Goal: Task Accomplishment & Management: Manage account settings

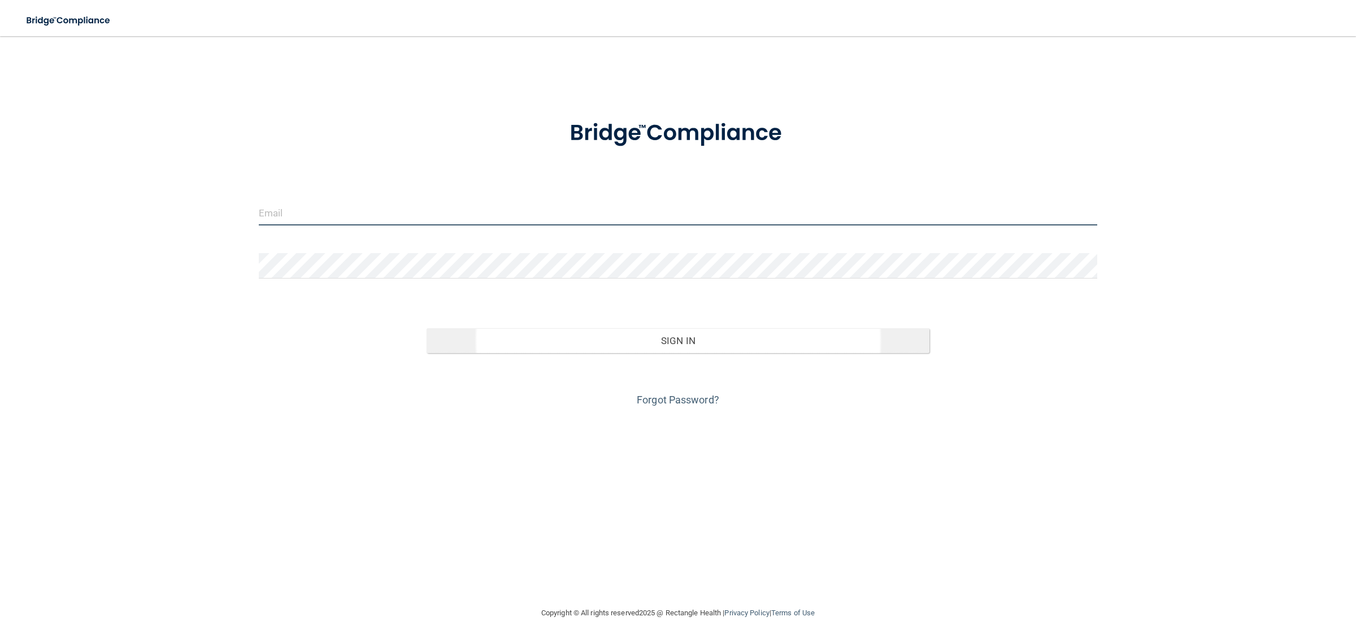
type input "[EMAIL_ADDRESS][DOMAIN_NAME]"
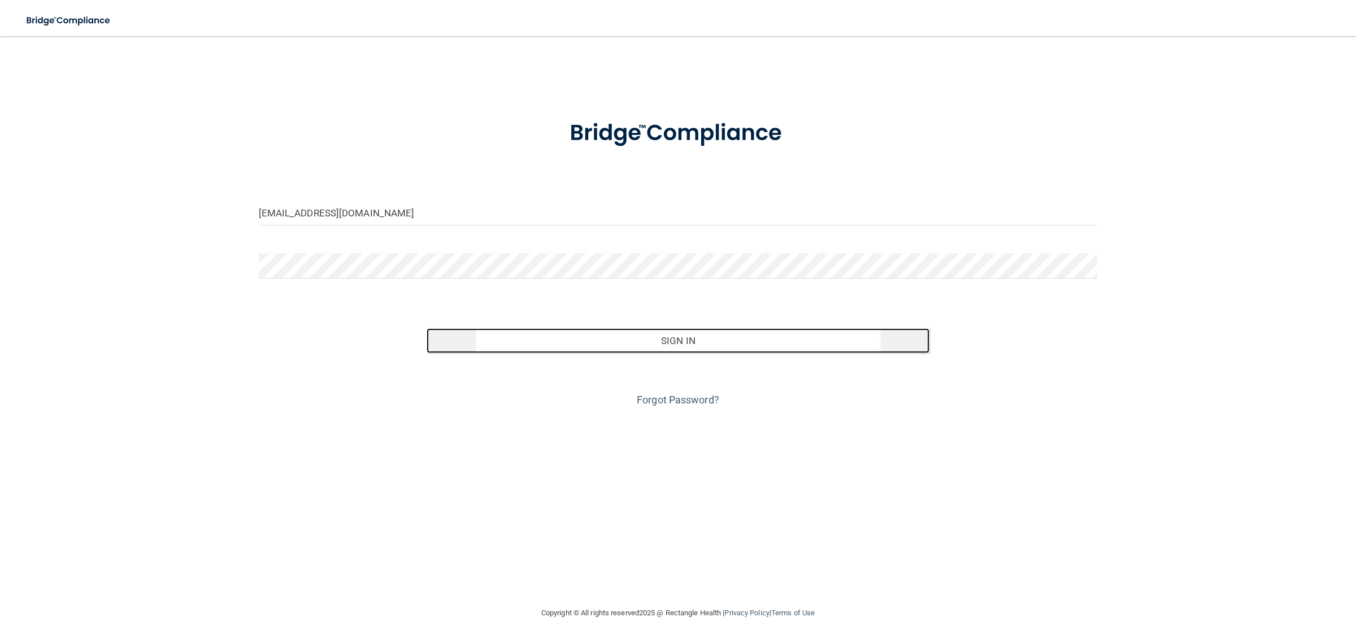
click at [741, 336] on button "Sign In" at bounding box center [678, 340] width 503 height 25
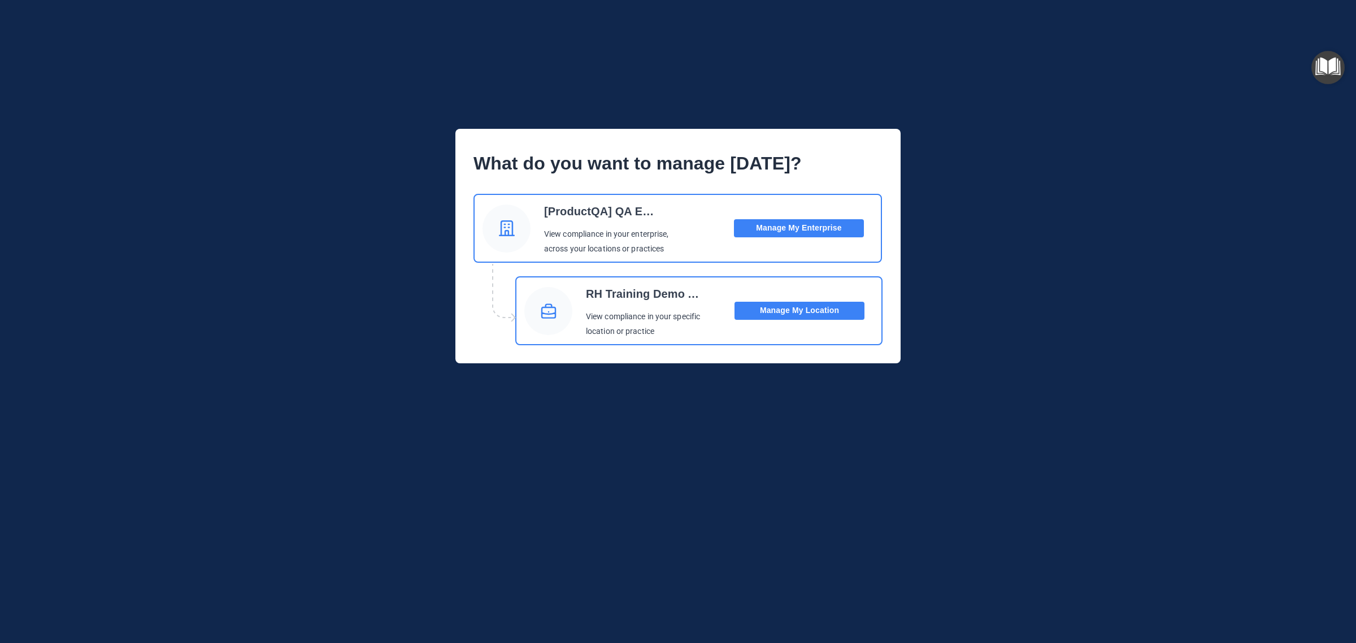
click at [639, 317] on p "View compliance in your specific" at bounding box center [644, 317] width 116 height 15
click at [655, 292] on p "RH Training Demo Account" at bounding box center [644, 294] width 116 height 23
drag, startPoint x: 809, startPoint y: 475, endPoint x: 800, endPoint y: 430, distance: 46.0
click at [809, 473] on div "What do you want to manage [DATE]? [ProductQA] QA Ent_30_Mar View compliance in…" at bounding box center [678, 368] width 1311 height 525
click at [808, 314] on button "Manage My Location" at bounding box center [800, 311] width 130 height 18
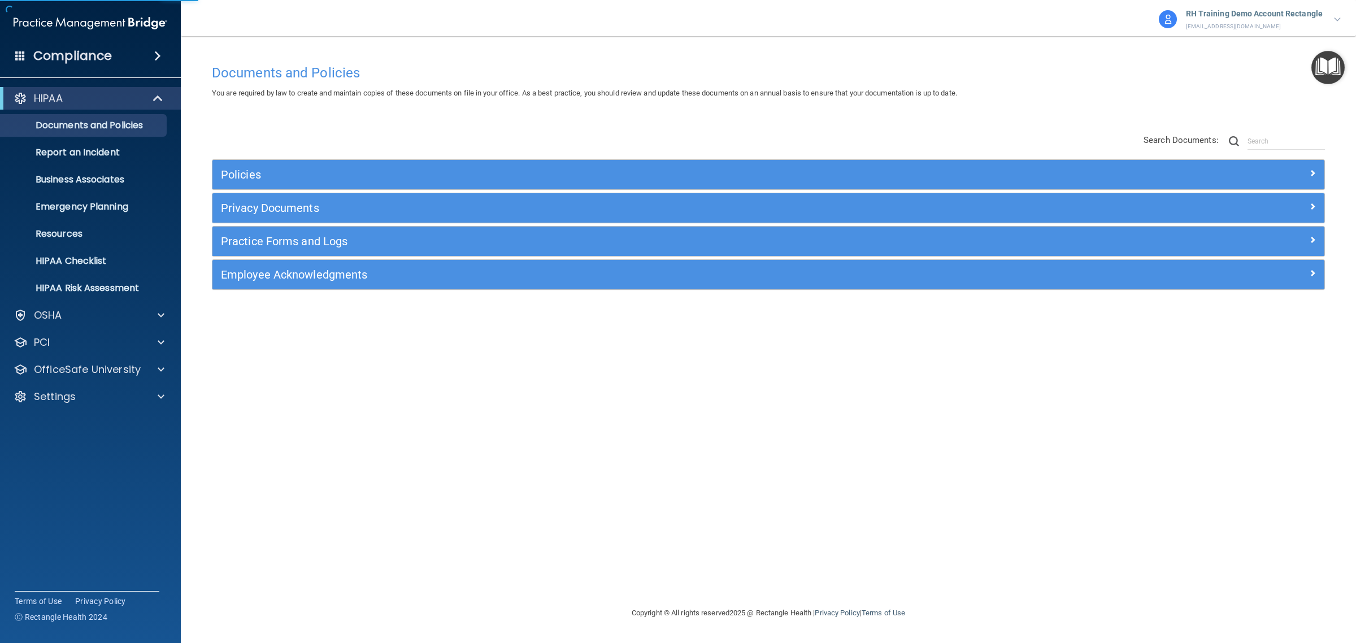
click at [1266, 24] on p "[EMAIL_ADDRESS][DOMAIN_NAME]" at bounding box center [1254, 26] width 137 height 10
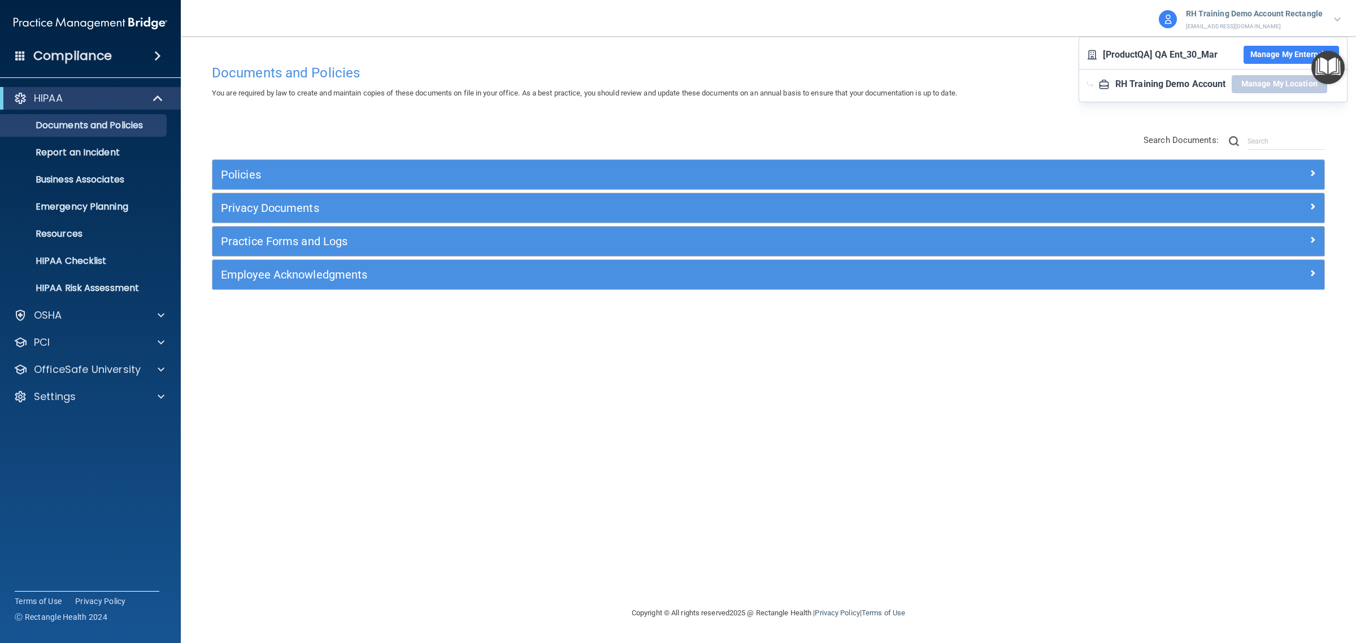
click at [1211, 465] on div "Documents and Policies You are required by law to create and maintain copies of…" at bounding box center [768, 333] width 1130 height 548
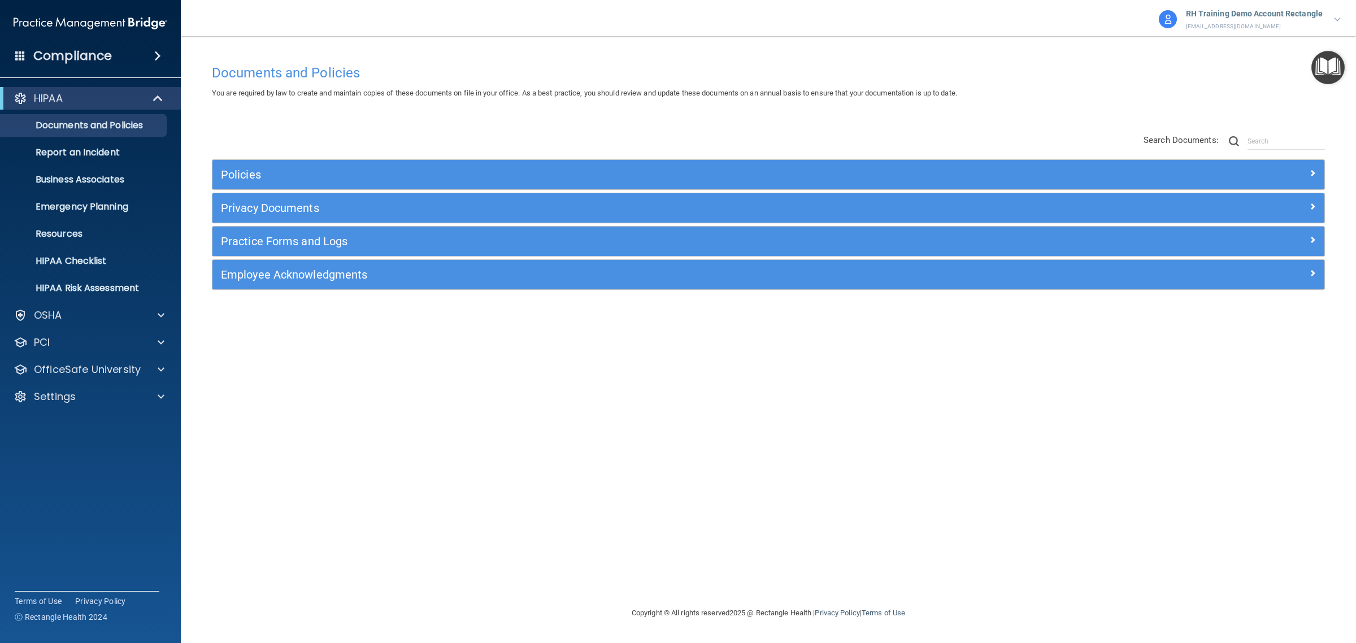
click at [1273, 20] on p "RH Training Demo Account Rectangle" at bounding box center [1254, 14] width 137 height 15
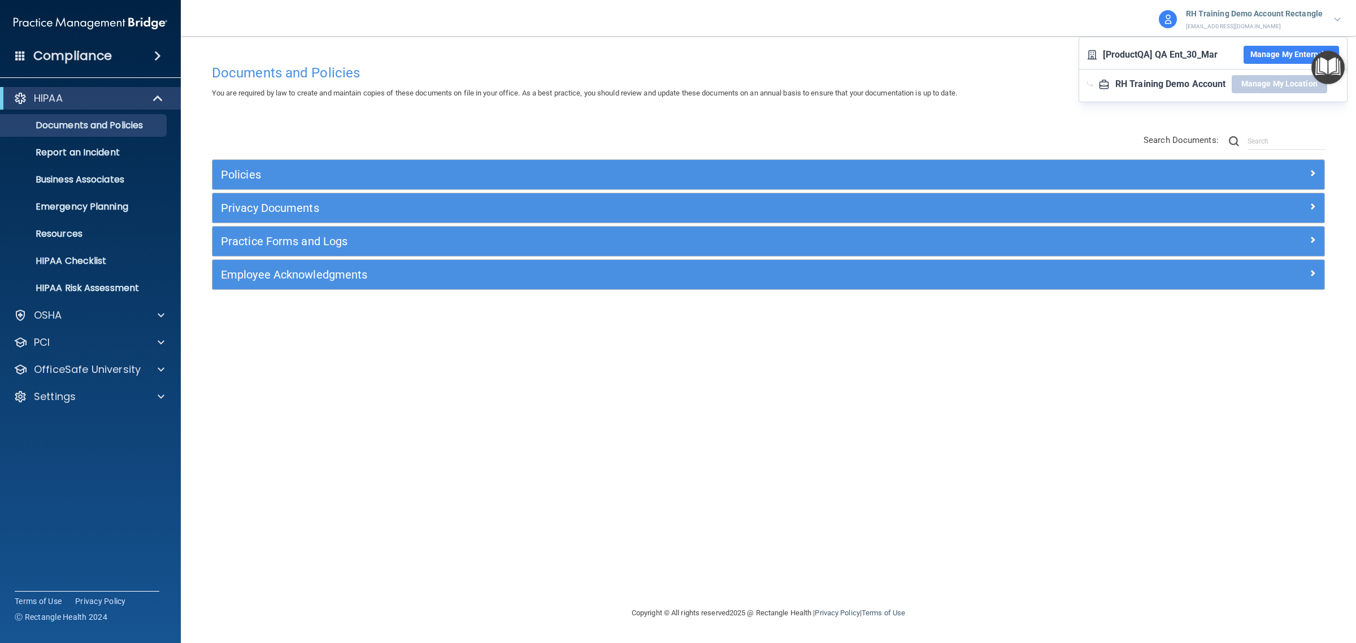
click at [1200, 81] on div "RH Training Demo Account" at bounding box center [1170, 84] width 110 height 17
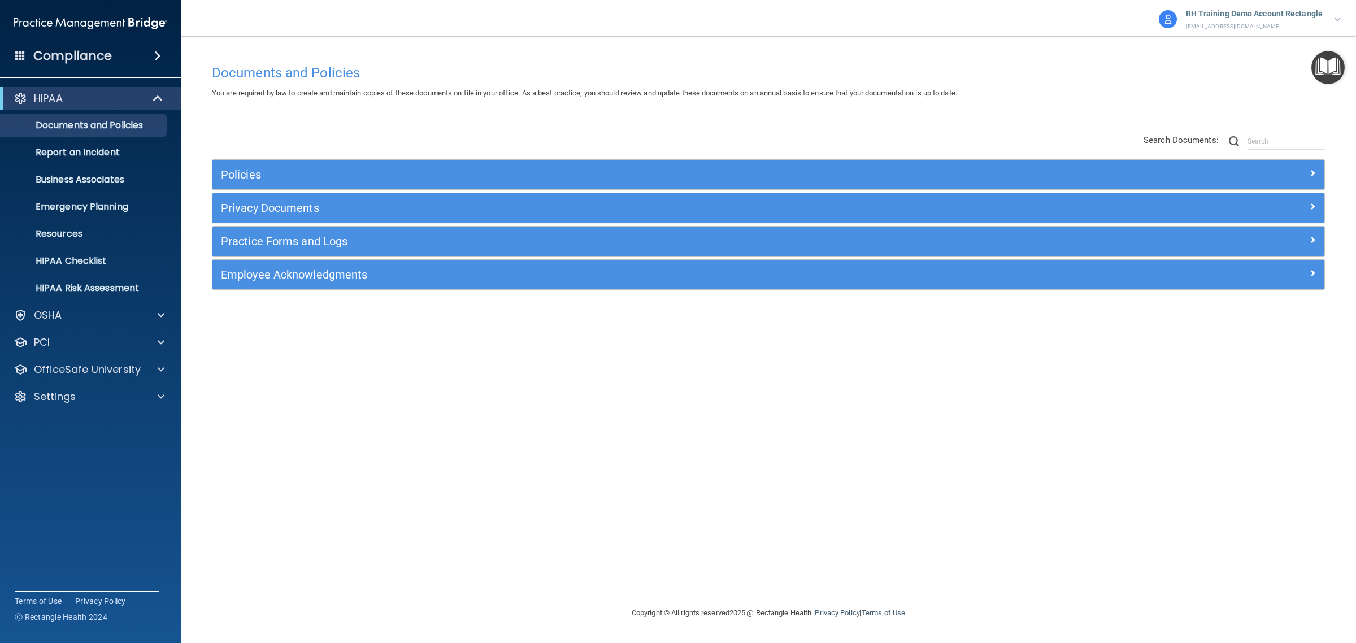
click at [1282, 13] on p "RH Training Demo Account Rectangle" at bounding box center [1254, 14] width 137 height 15
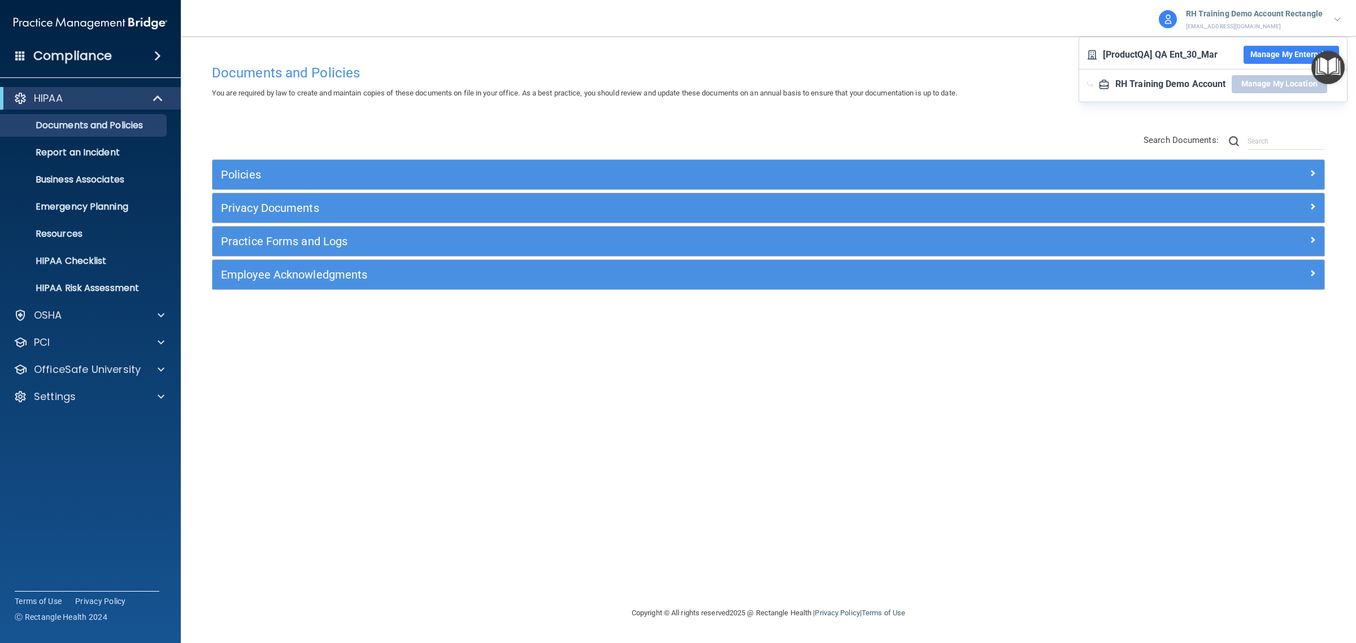
click at [1292, 62] on button "Manage My Enterprise" at bounding box center [1291, 55] width 95 height 18
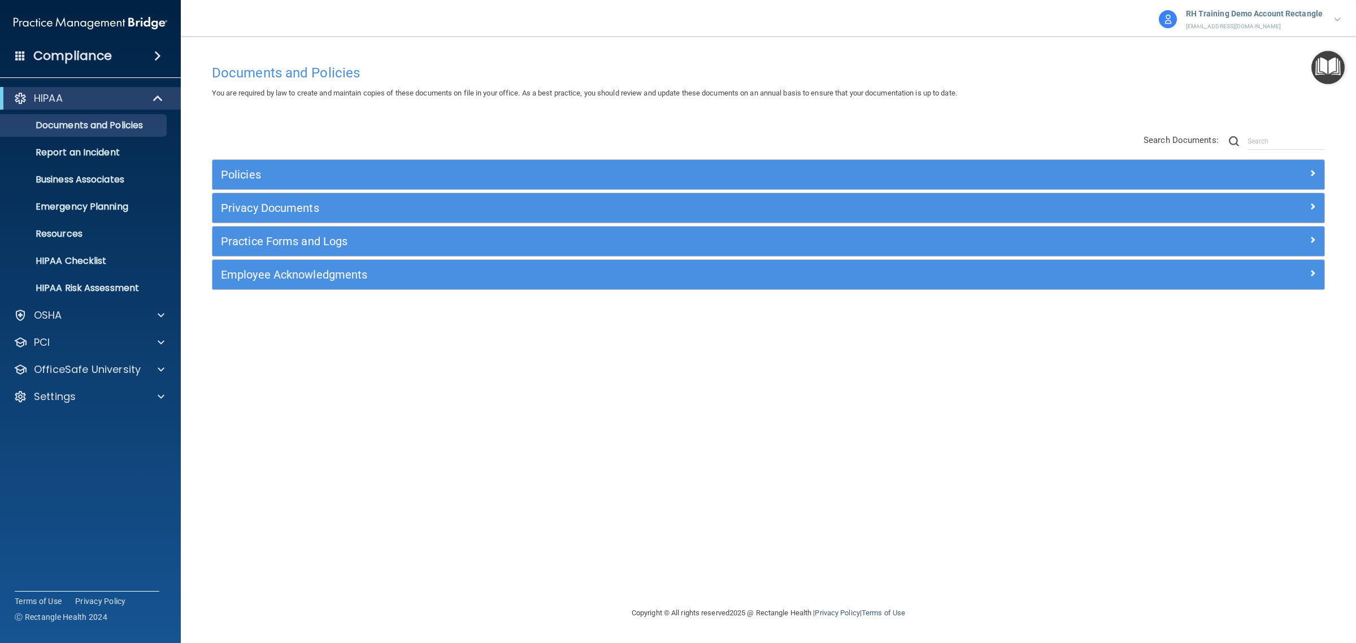
click at [474, 438] on div "Documents and Policies You are required by law to create and maintain copies of…" at bounding box center [768, 333] width 1130 height 548
click at [161, 396] on span at bounding box center [161, 397] width 7 height 14
click at [98, 396] on div "Settings" at bounding box center [75, 397] width 140 height 14
